Goal: Task Accomplishment & Management: Complete application form

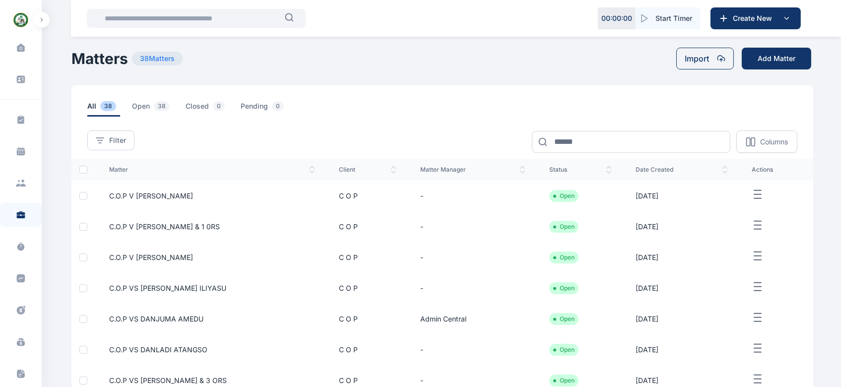
click at [722, 201] on td "[DATE]" at bounding box center [682, 196] width 116 height 31
click at [754, 229] on icon "button" at bounding box center [758, 225] width 12 height 12
click at [753, 240] on span "Edit" at bounding box center [759, 237] width 12 height 10
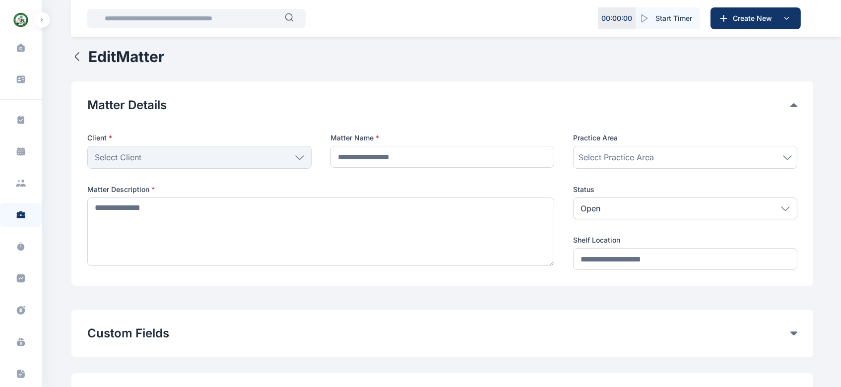
type input "**********"
type textarea "**********"
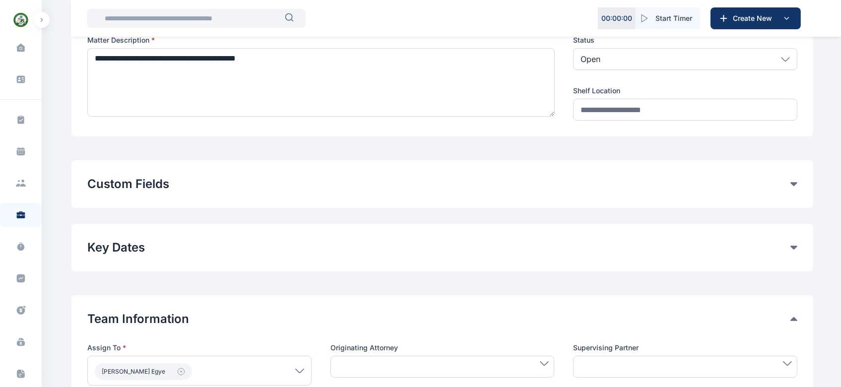
scroll to position [150, 0]
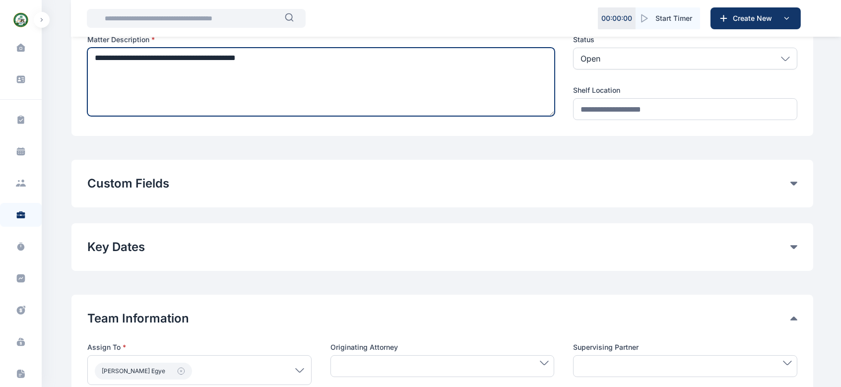
drag, startPoint x: 168, startPoint y: 57, endPoint x: 81, endPoint y: 57, distance: 87.4
click at [81, 57] on div "**********" at bounding box center [442, 34] width 742 height 205
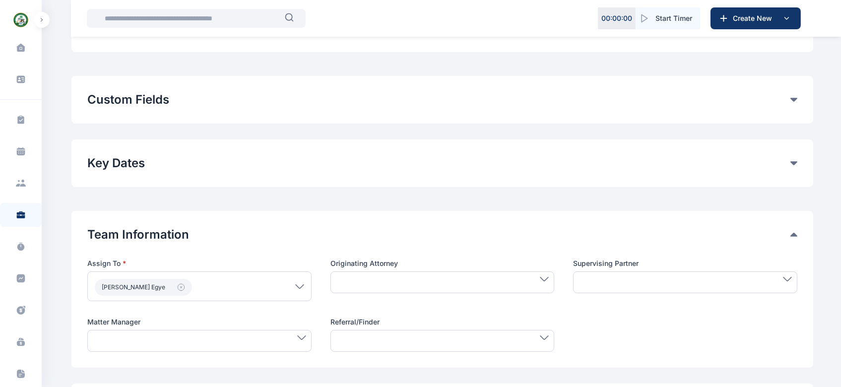
scroll to position [225, 0]
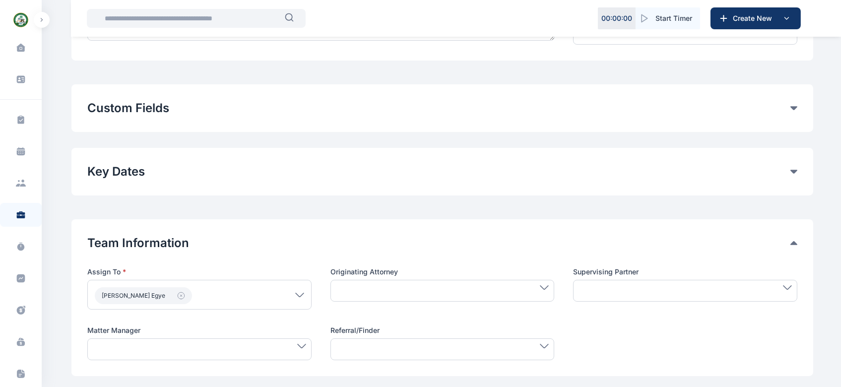
click at [238, 116] on div "Custom Fields General Fields SUIT NO Remove COURT Remove Add Custom Fields" at bounding box center [442, 108] width 742 height 48
click at [328, 128] on div "Custom Fields General Fields SUIT NO Remove COURT Remove Add Custom Fields" at bounding box center [442, 108] width 742 height 48
click at [790, 105] on button "Custom Fields" at bounding box center [438, 108] width 703 height 16
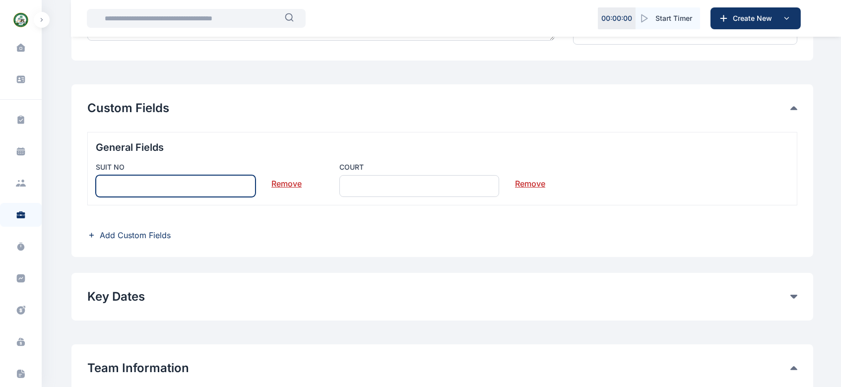
click at [176, 185] on input "text" at bounding box center [176, 186] width 160 height 22
paste input "**********"
type input "**********"
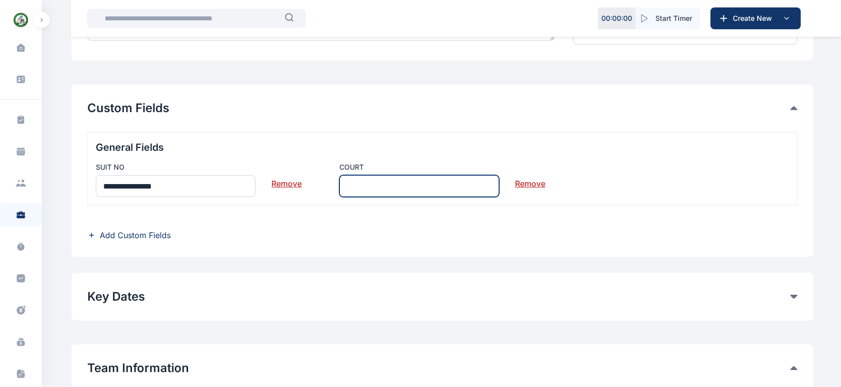
click at [360, 185] on input "text" at bounding box center [420, 186] width 160 height 22
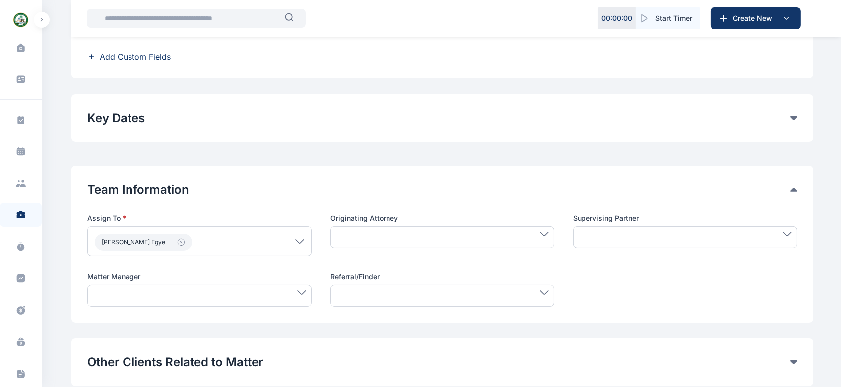
scroll to position [405, 0]
type input "****"
click at [302, 291] on icon at bounding box center [301, 291] width 9 height 4
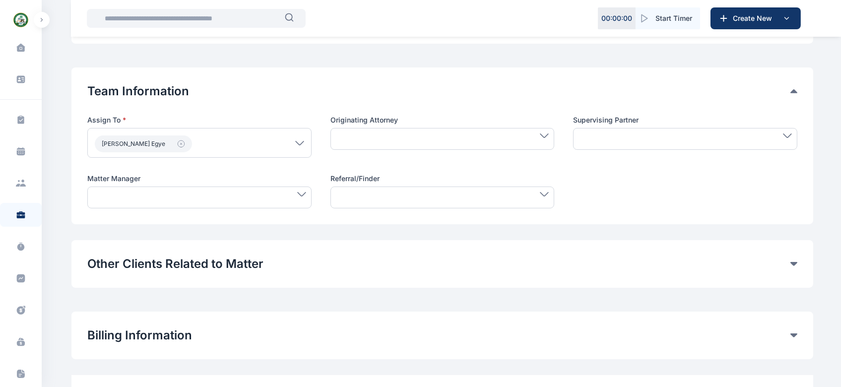
scroll to position [508, 0]
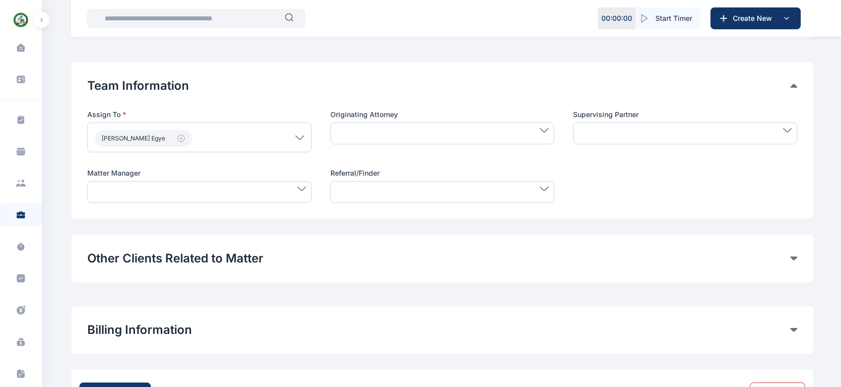
click at [211, 186] on div at bounding box center [199, 192] width 224 height 22
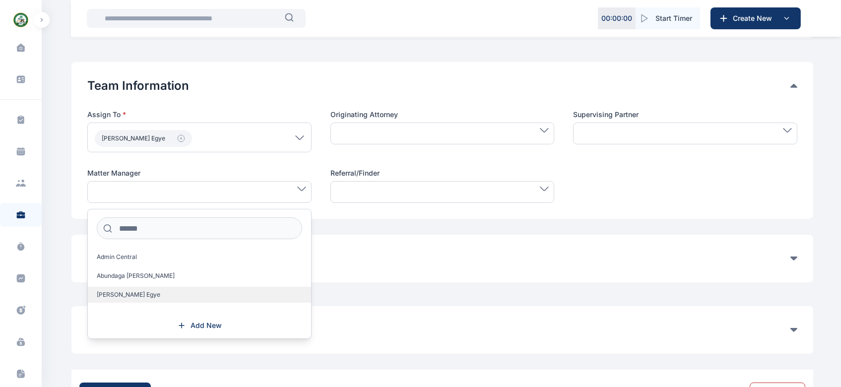
click at [121, 292] on span "[PERSON_NAME] Egye" at bounding box center [129, 295] width 64 height 8
click at [491, 262] on button "Other Clients Related to Matter" at bounding box center [438, 260] width 703 height 16
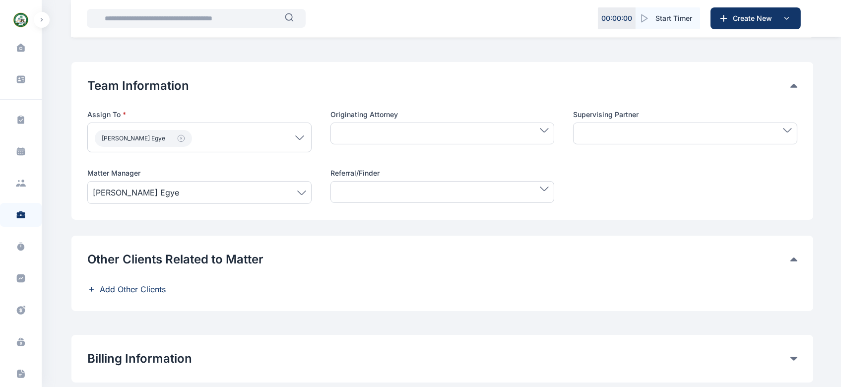
scroll to position [582, 0]
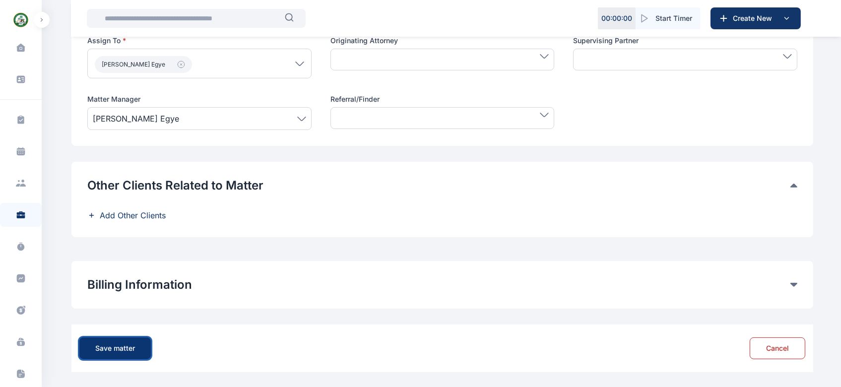
click at [126, 346] on div "Save matter" at bounding box center [115, 348] width 40 height 10
click at [121, 350] on div "Save matter" at bounding box center [115, 348] width 40 height 10
click at [125, 349] on div "Save matter" at bounding box center [115, 348] width 40 height 10
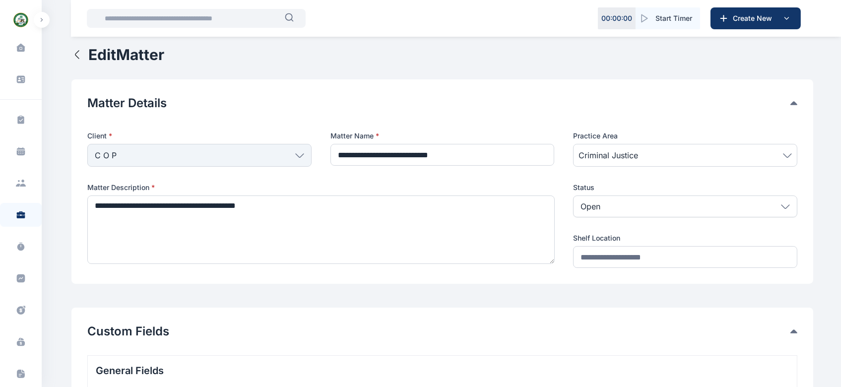
scroll to position [0, 0]
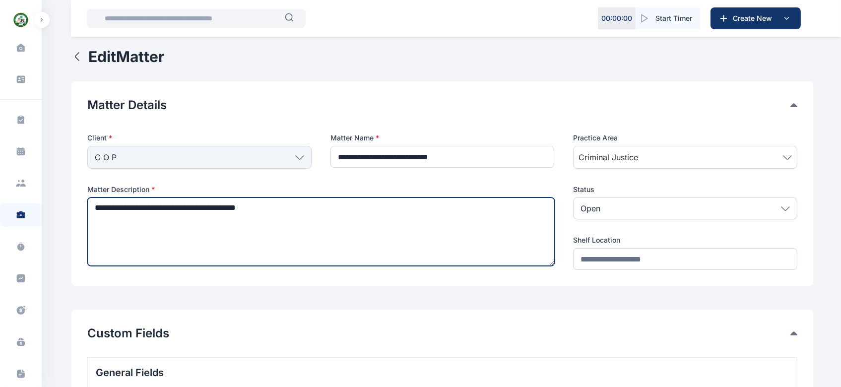
click at [362, 216] on textarea "**********" at bounding box center [321, 232] width 468 height 68
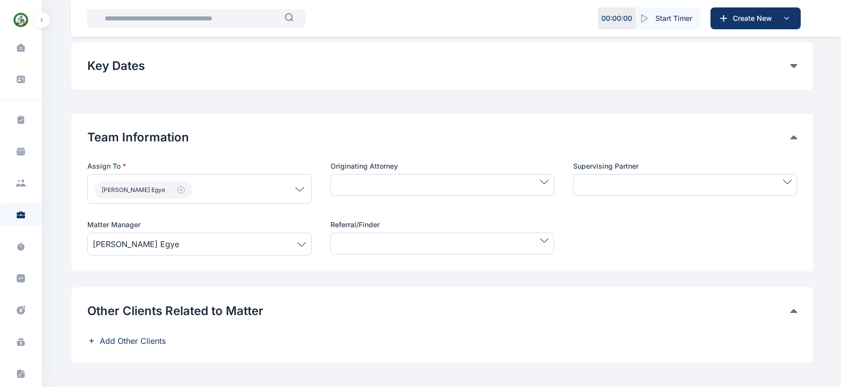
scroll to position [457, 0]
click at [302, 242] on icon at bounding box center [301, 244] width 9 height 4
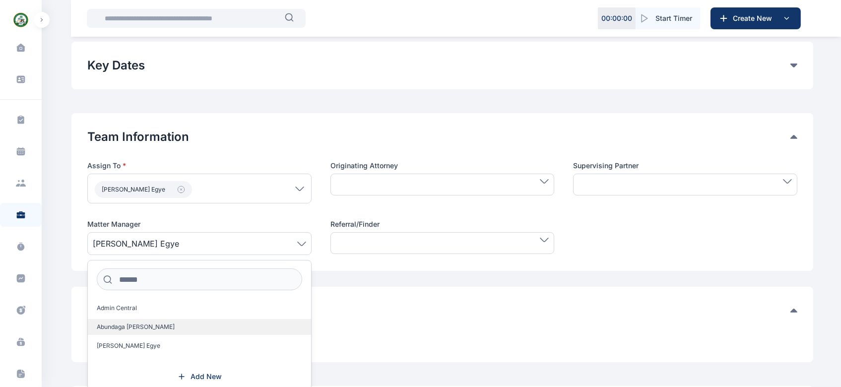
click at [148, 325] on span "Abundaga [PERSON_NAME]" at bounding box center [136, 327] width 78 height 8
click at [361, 299] on div "Other Clients Related to Matter Add Other Clients" at bounding box center [442, 324] width 742 height 75
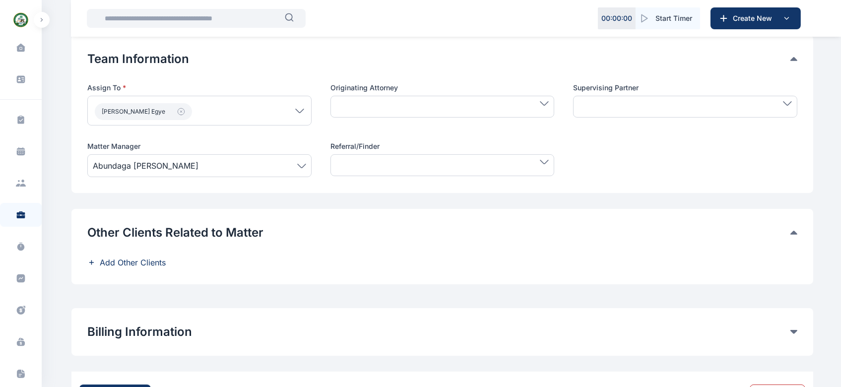
scroll to position [582, 0]
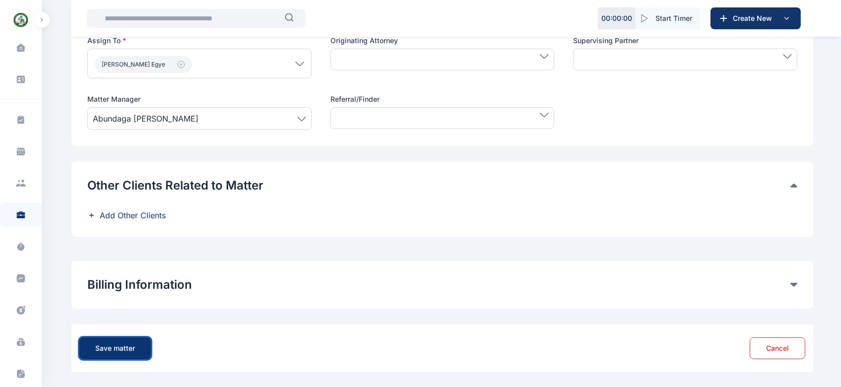
click at [111, 351] on div "Save matter" at bounding box center [115, 348] width 40 height 10
click at [302, 120] on icon at bounding box center [301, 119] width 9 height 4
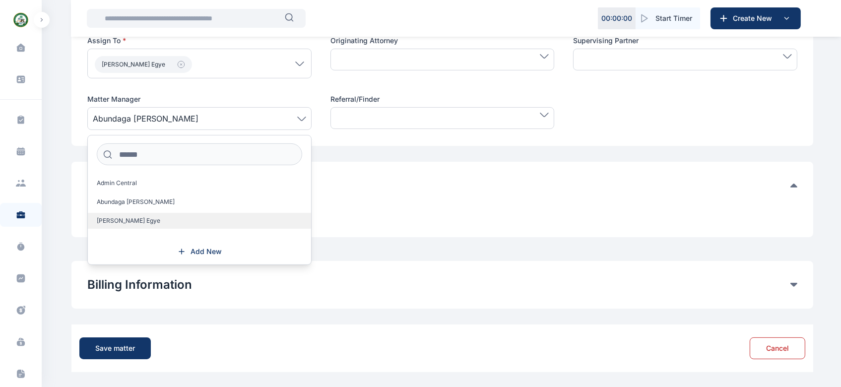
click at [186, 221] on label "[PERSON_NAME] Egye" at bounding box center [199, 221] width 223 height 16
click at [431, 225] on div "Other Clients Related to Matter Add Other Clients" at bounding box center [442, 199] width 742 height 75
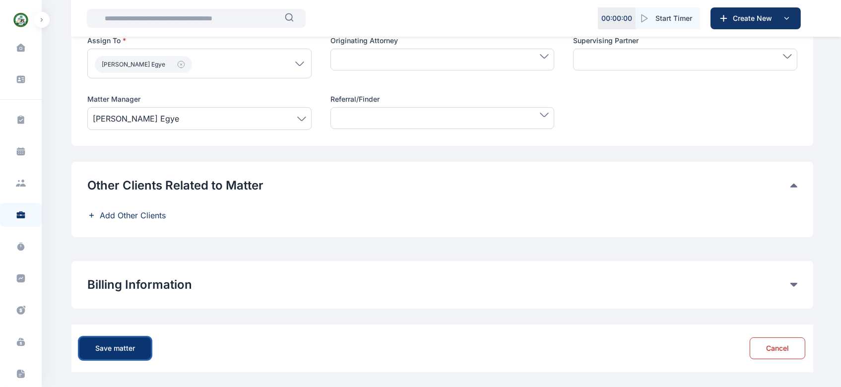
click at [104, 344] on div "Save matter" at bounding box center [115, 348] width 40 height 10
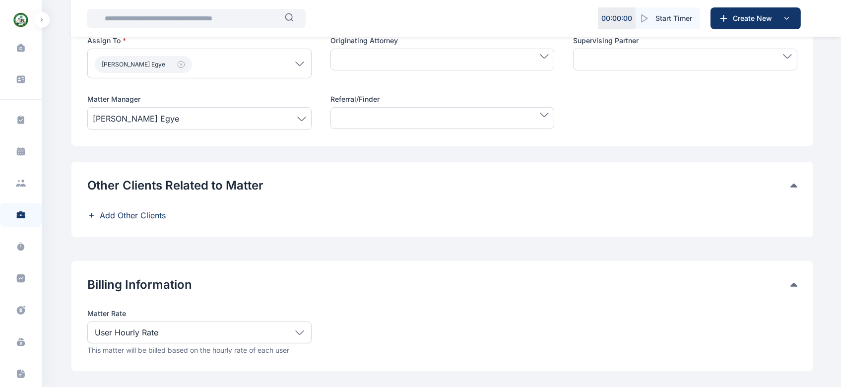
scroll to position [644, 0]
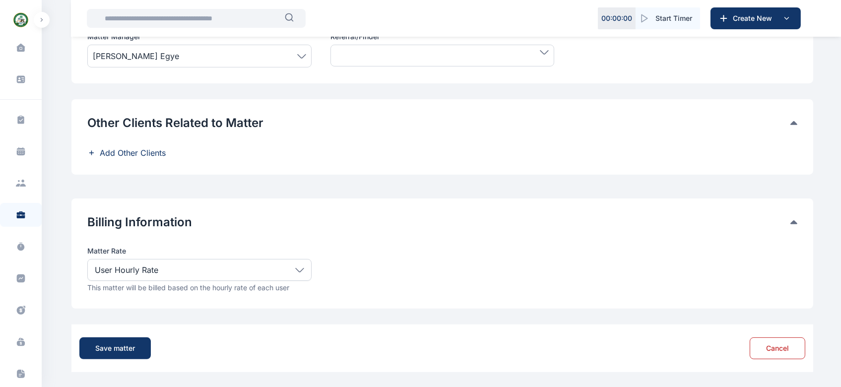
click at [794, 123] on icon at bounding box center [794, 123] width 7 height 4
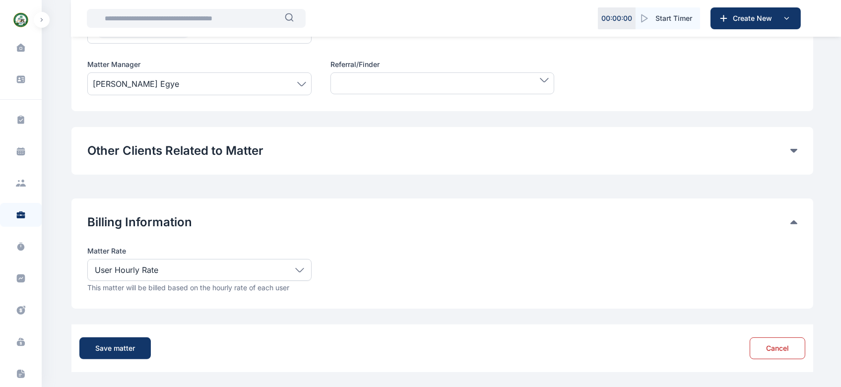
click at [792, 146] on div "Other Clients Related to Matter" at bounding box center [442, 151] width 710 height 16
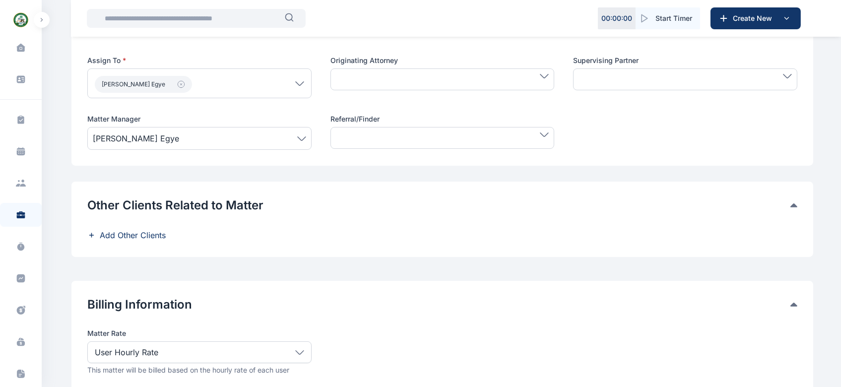
scroll to position [644, 0]
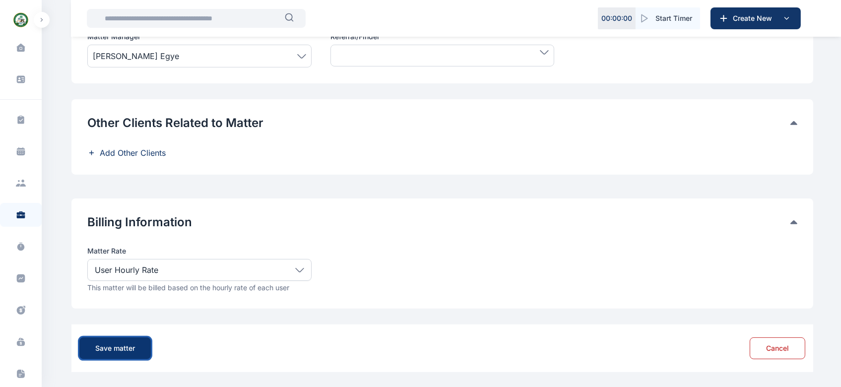
click at [118, 347] on div "Save matter" at bounding box center [115, 348] width 40 height 10
